Goal: Use online tool/utility

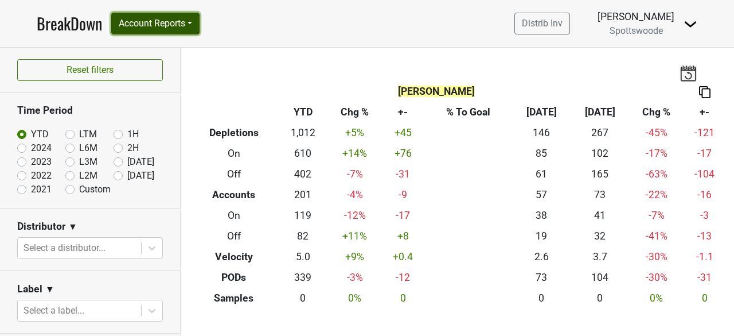
click at [186, 23] on button "Account Reports" at bounding box center [155, 24] width 88 height 22
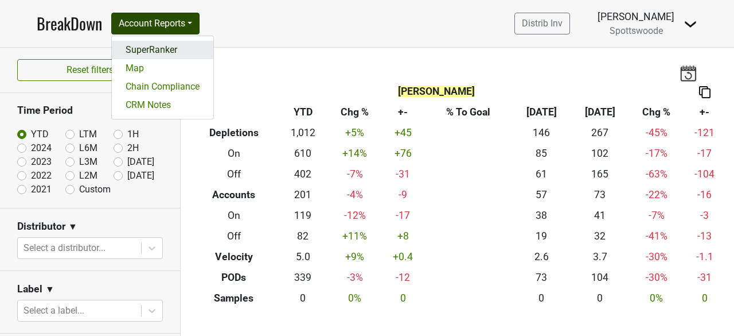
click at [158, 47] on link "SuperRanker" at bounding box center [163, 50] width 102 height 18
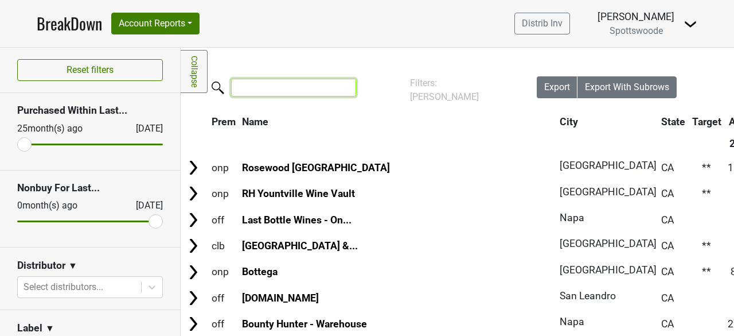
click at [293, 89] on input "search" at bounding box center [293, 88] width 125 height 18
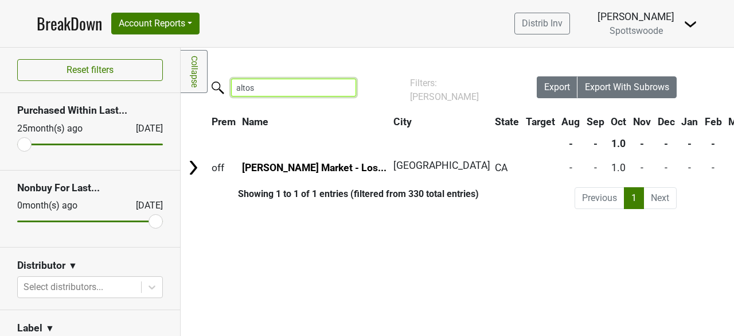
type input "altos"
